Goal: Navigation & Orientation: Find specific page/section

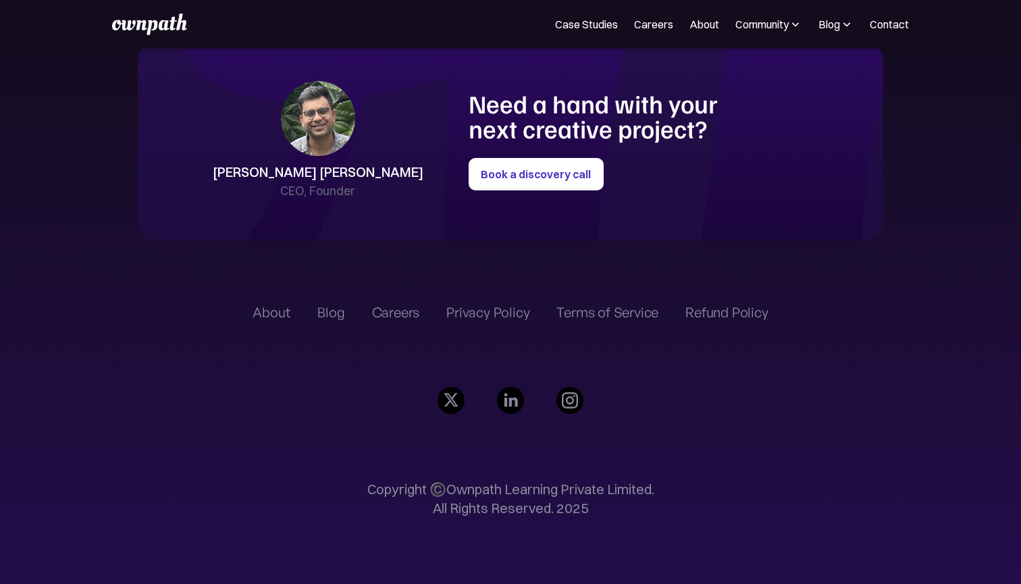
scroll to position [3096, 0]
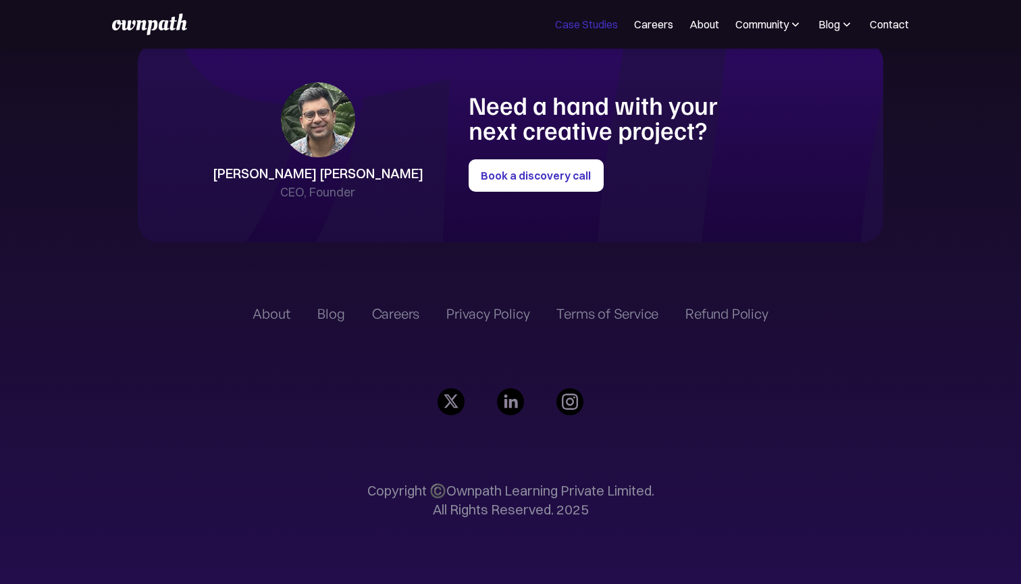
click at [589, 28] on link "Case Studies" at bounding box center [586, 24] width 63 height 16
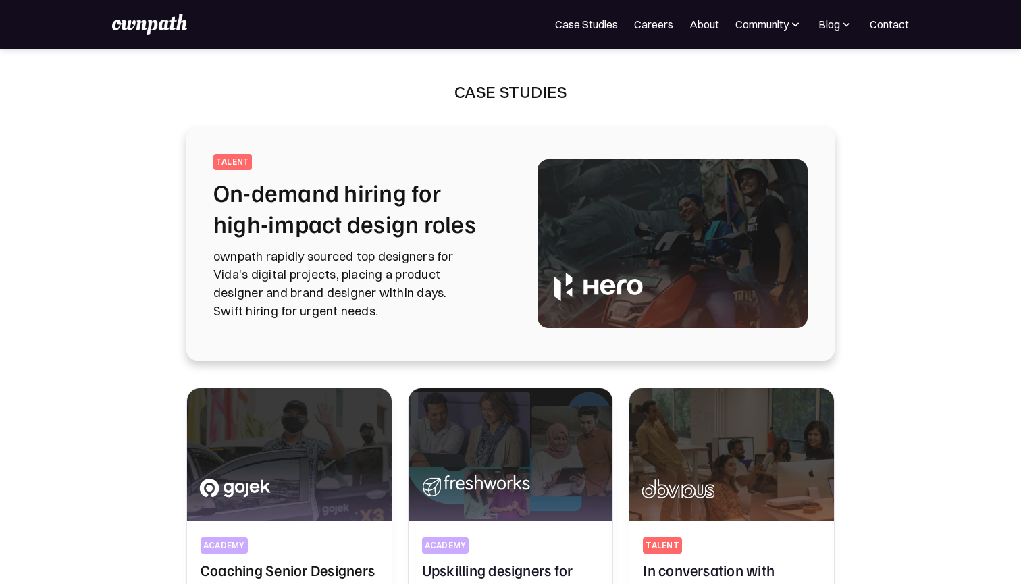
click at [133, 24] on img at bounding box center [149, 25] width 74 height 22
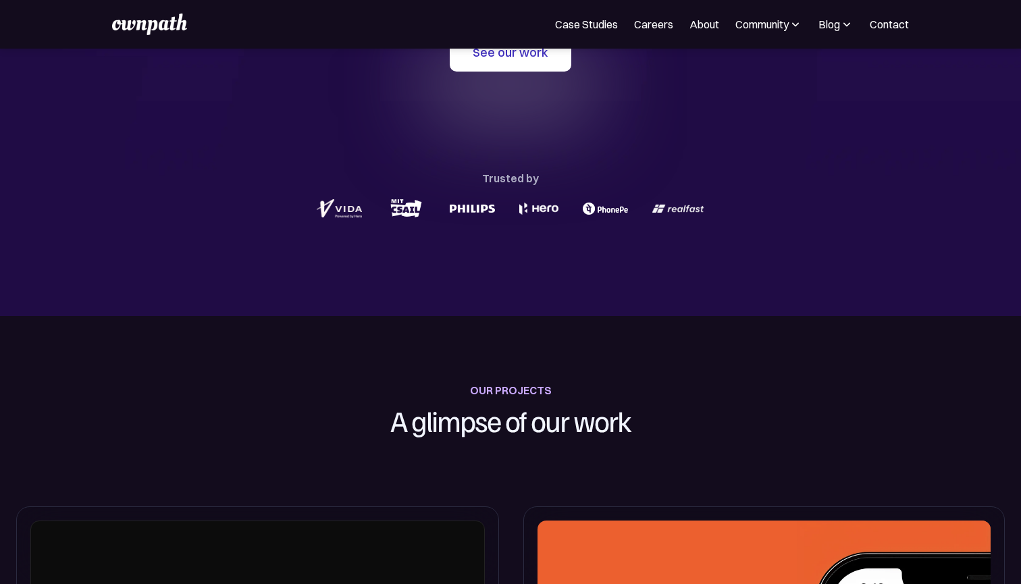
scroll to position [195, 0]
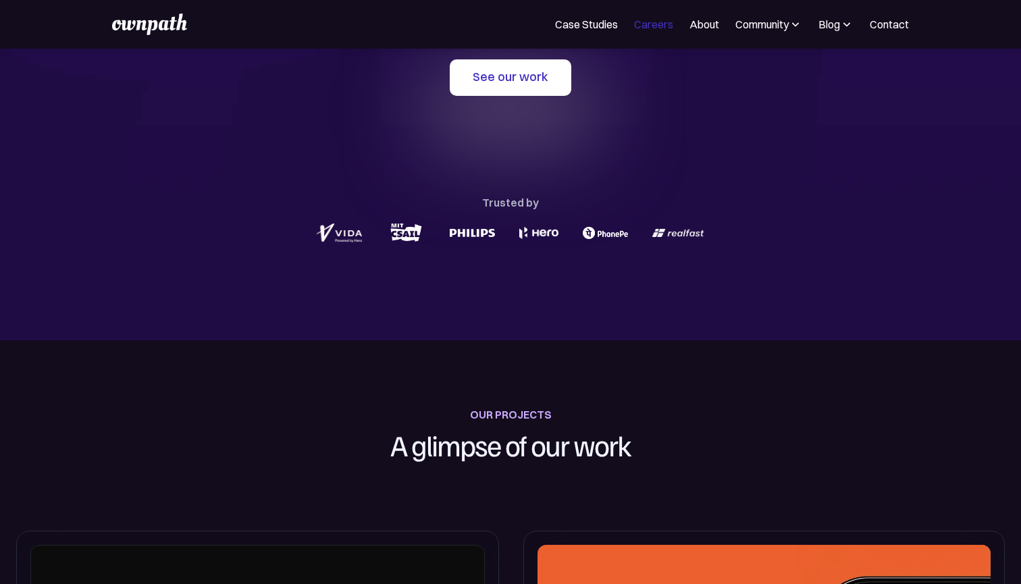
click at [656, 25] on link "Careers" at bounding box center [653, 24] width 39 height 16
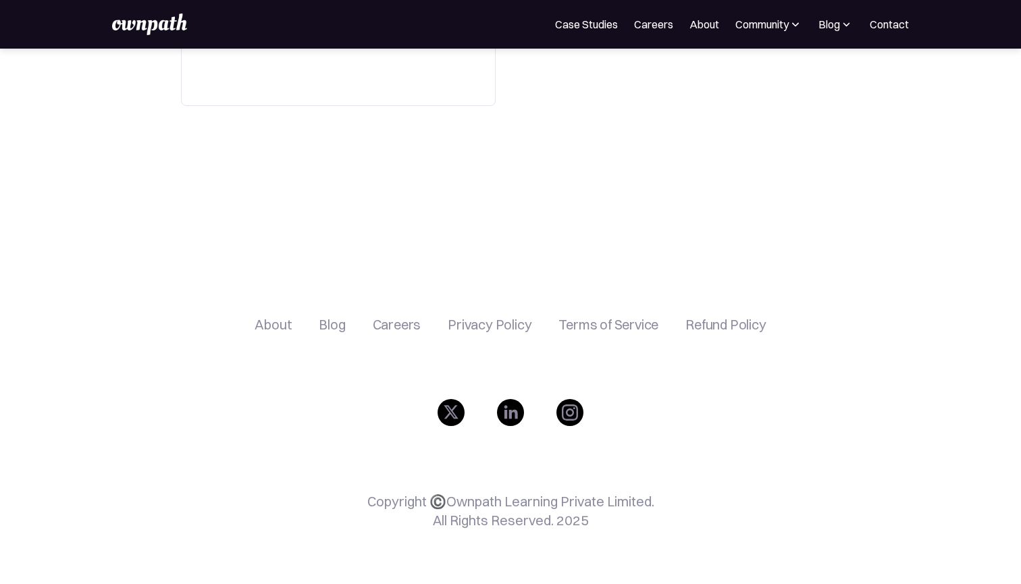
scroll to position [515, 0]
